Goal: Task Accomplishment & Management: Use online tool/utility

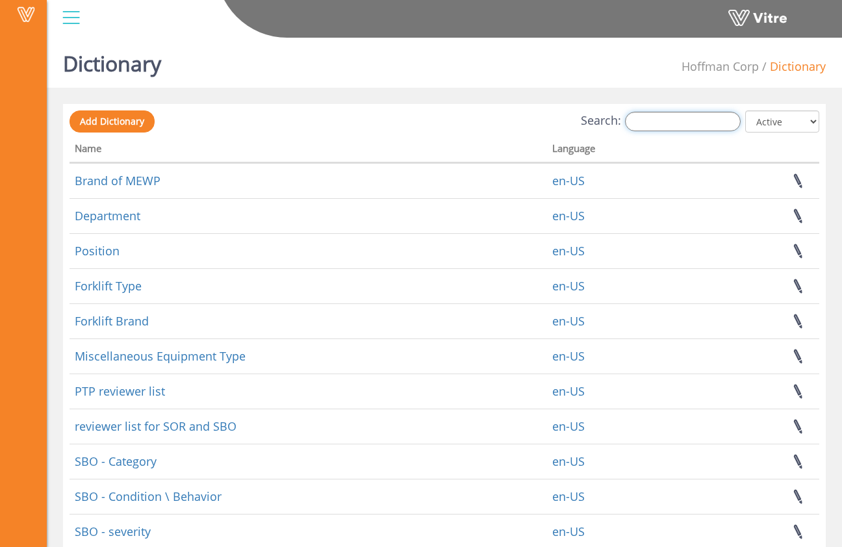
click at [663, 121] on input "Search:" at bounding box center [683, 121] width 116 height 19
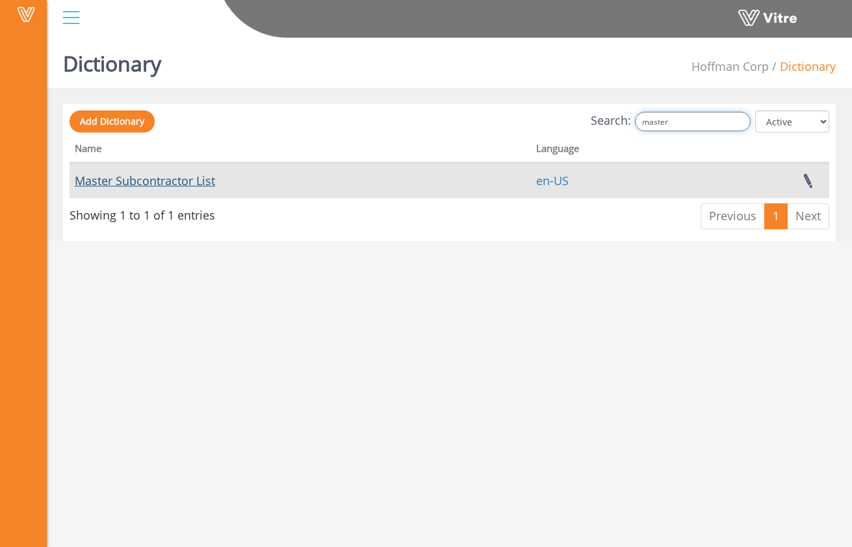
type input "master"
click at [196, 181] on link "Master Subcontractor List" at bounding box center [145, 181] width 140 height 16
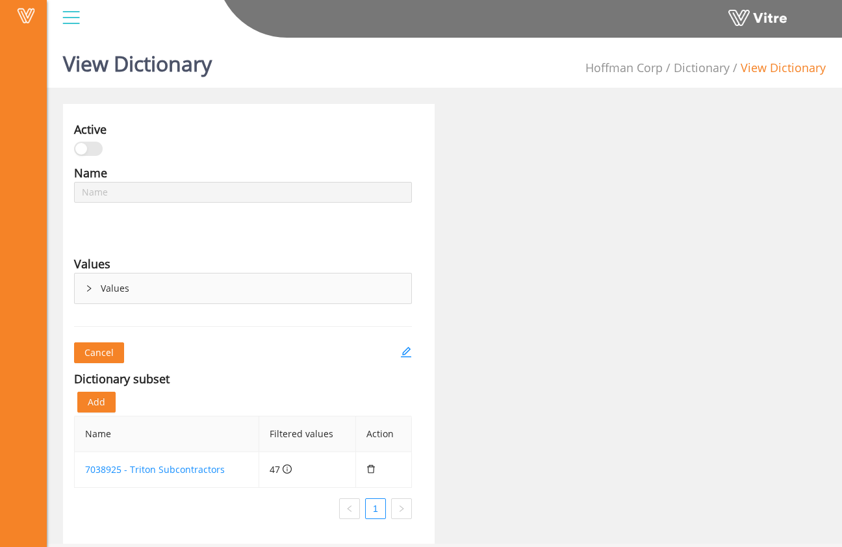
type input "Master Subcontractor List"
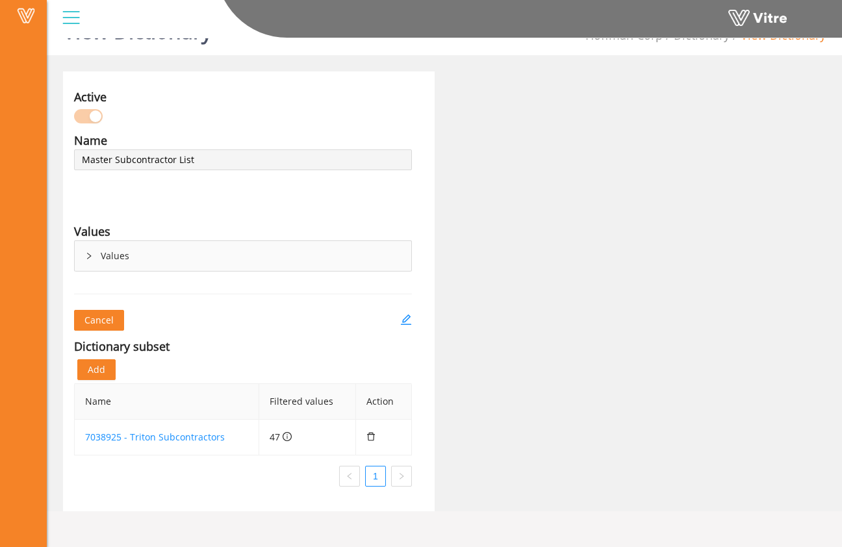
scroll to position [29, 0]
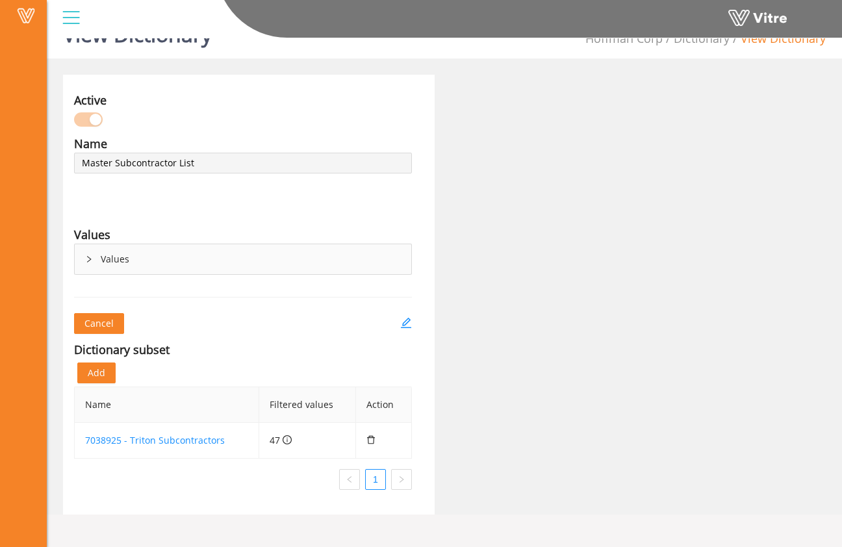
click at [81, 256] on div "Values" at bounding box center [243, 259] width 337 height 30
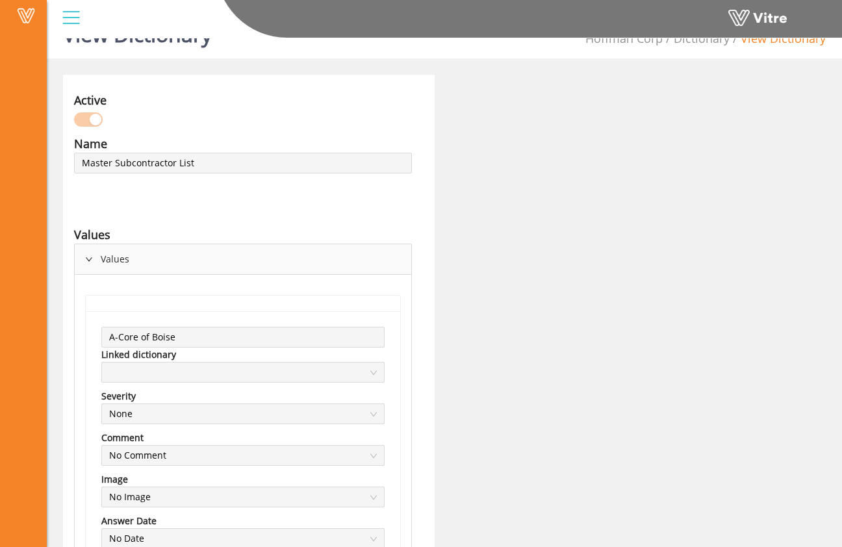
click at [90, 251] on div "Values" at bounding box center [243, 259] width 337 height 30
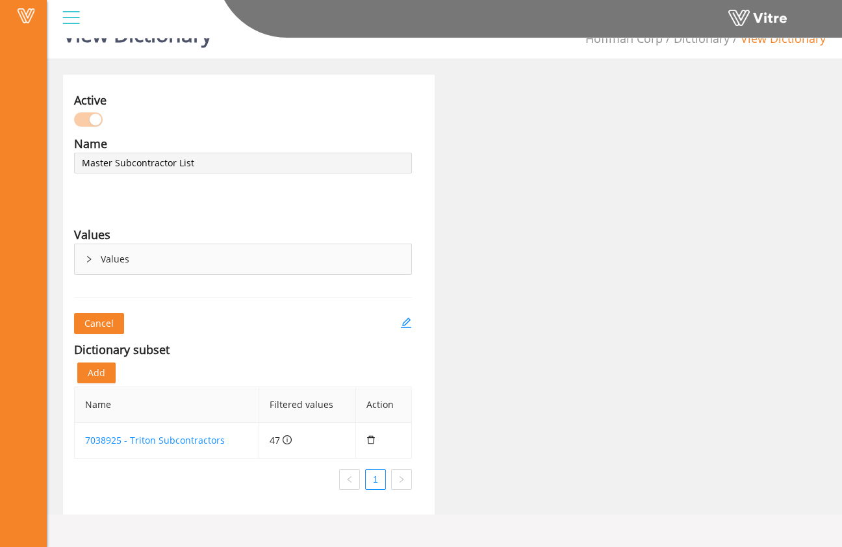
scroll to position [0, 0]
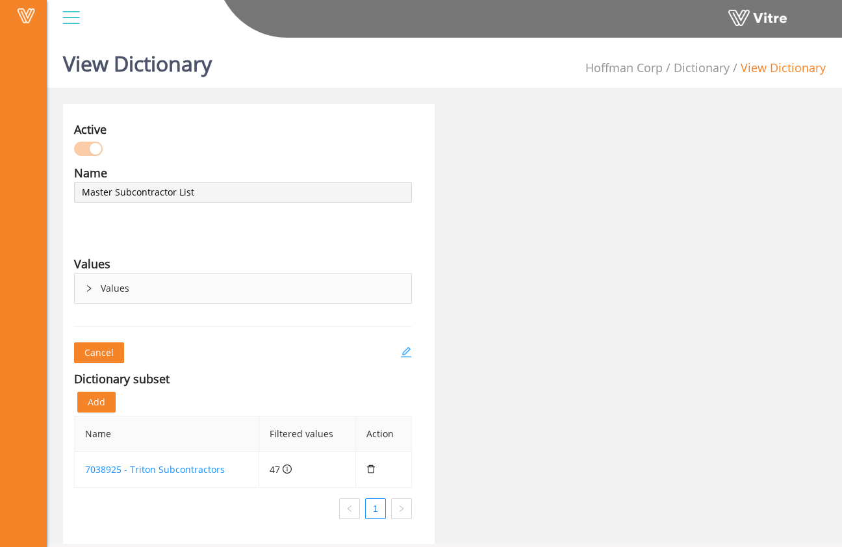
click at [405, 355] on icon "edit" at bounding box center [406, 352] width 12 height 12
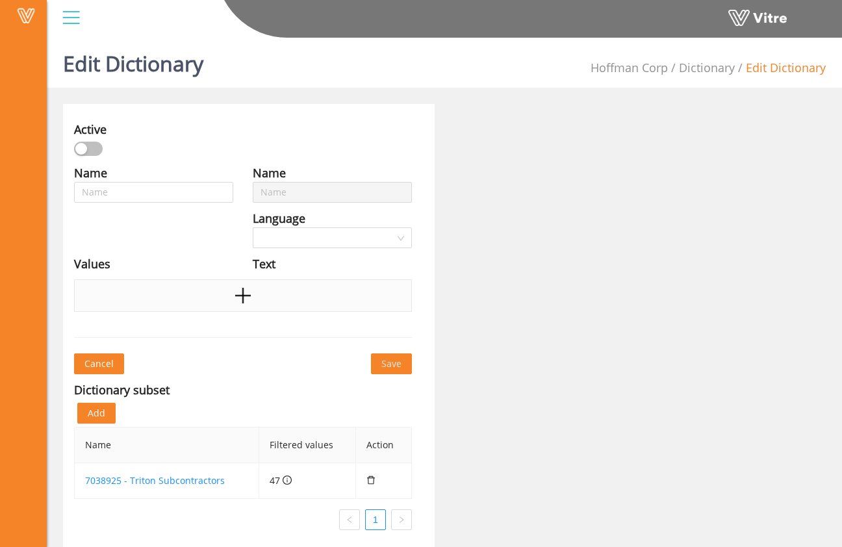
type input "Master Subcontractor List"
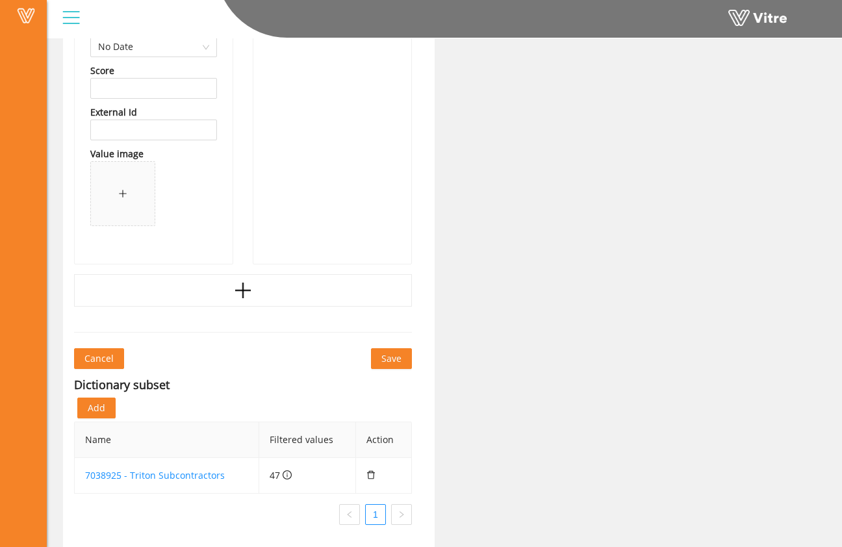
scroll to position [22151, 0]
click at [264, 290] on div at bounding box center [243, 288] width 338 height 32
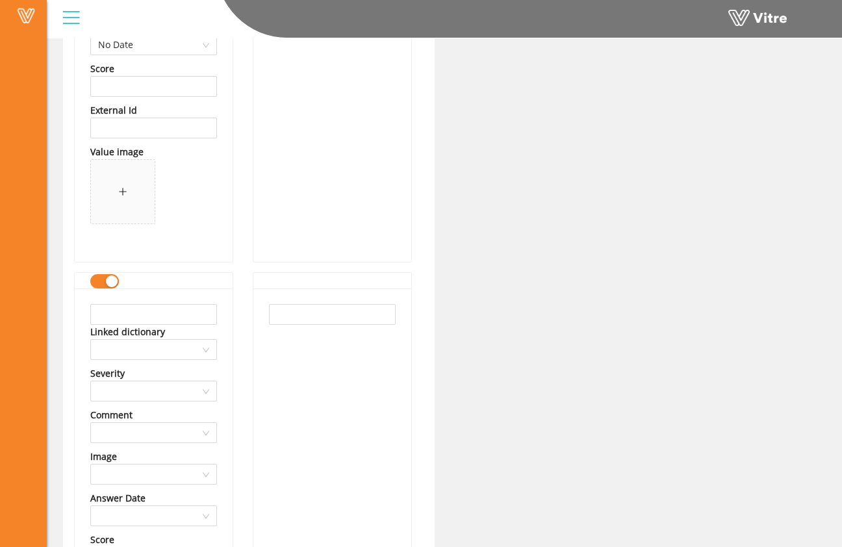
scroll to position [22177, 0]
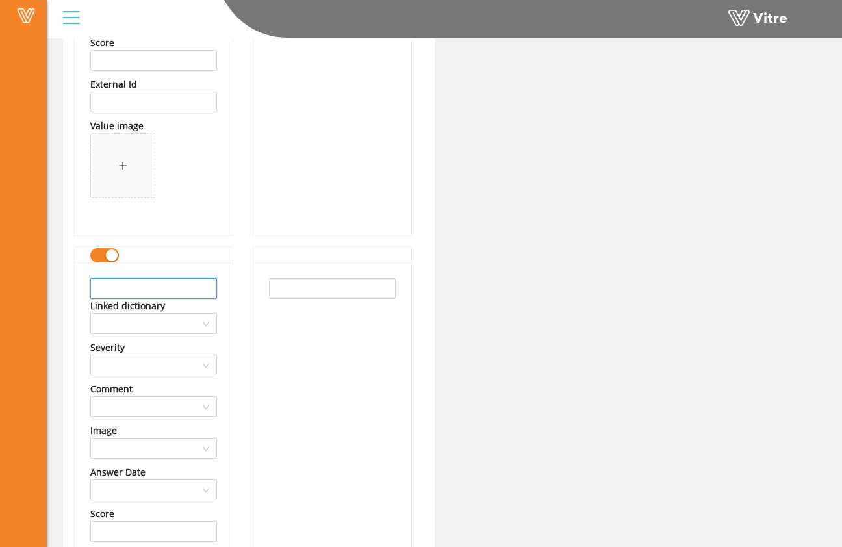
click at [200, 287] on input "text" at bounding box center [153, 288] width 127 height 21
type input "Mountain Crane"
click at [278, 296] on input "text" at bounding box center [332, 288] width 127 height 21
type input "Mountain Crane"
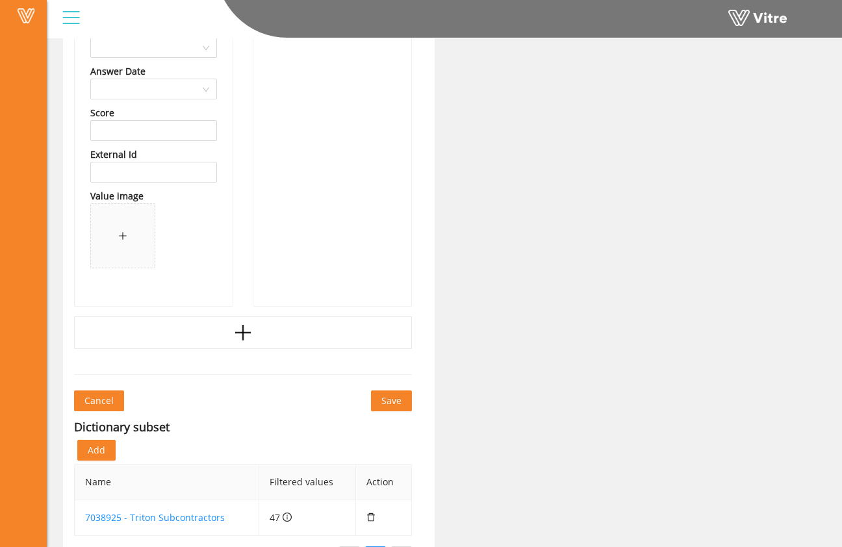
scroll to position [22595, 0]
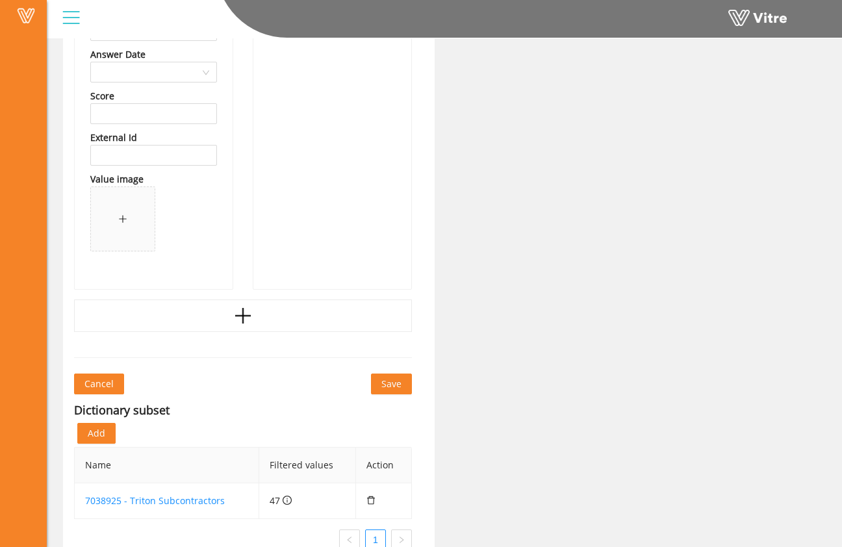
click at [385, 385] on span "Save" at bounding box center [391, 384] width 20 height 14
